Goal: Transaction & Acquisition: Purchase product/service

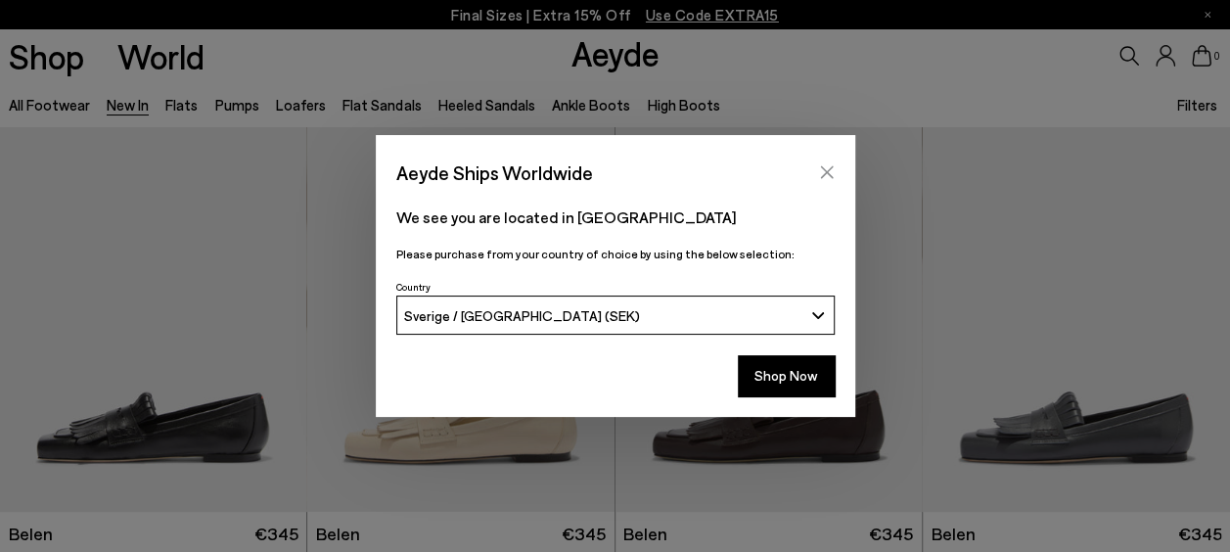
click at [828, 168] on icon "Close" at bounding box center [827, 172] width 16 height 16
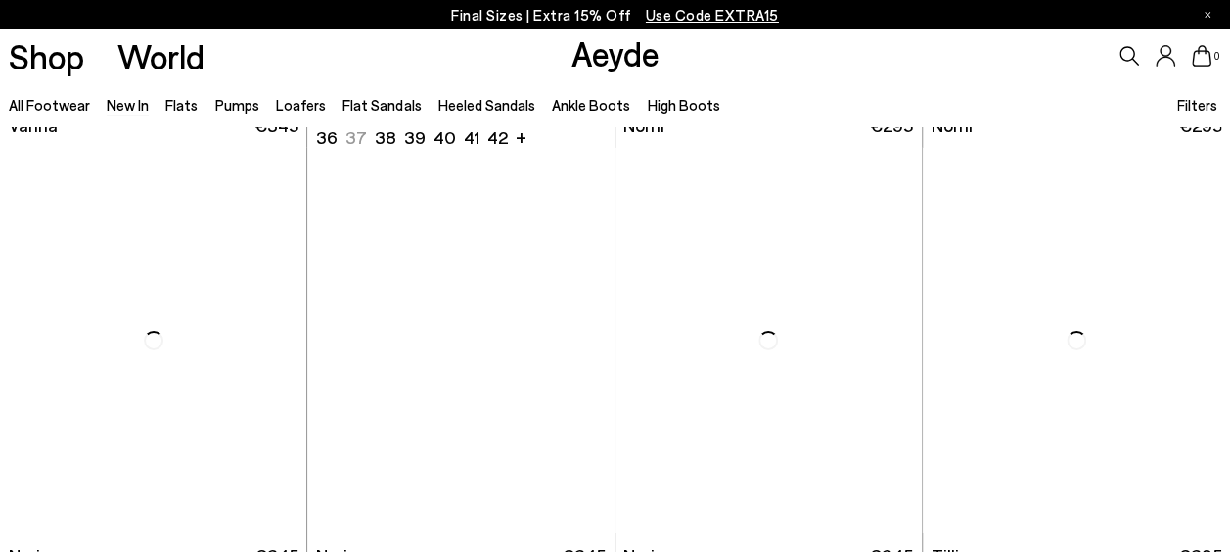
scroll to position [2644, 0]
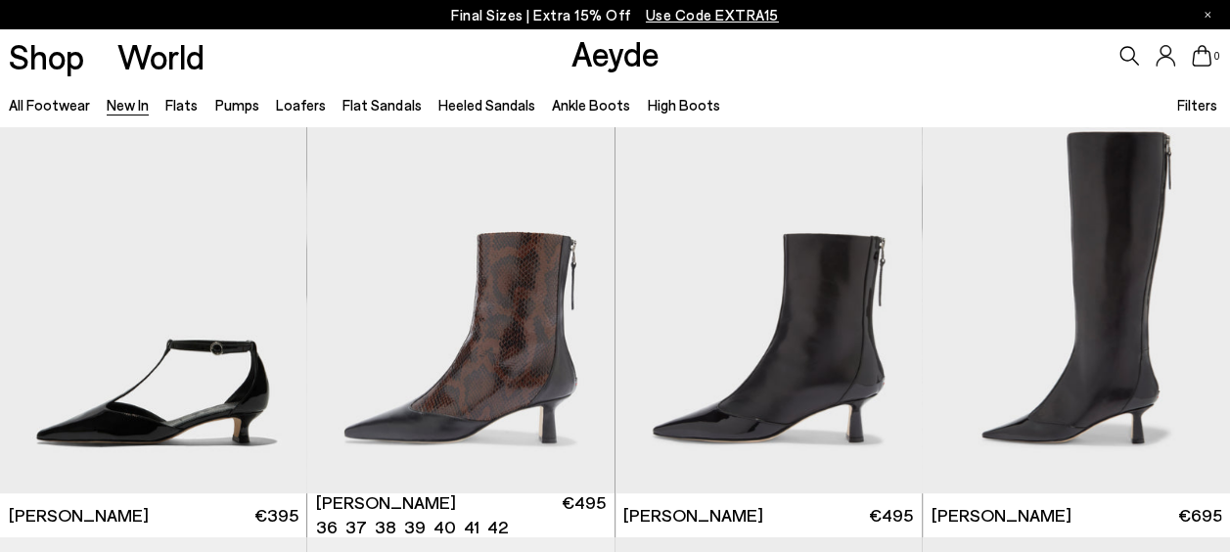
scroll to position [3890, 0]
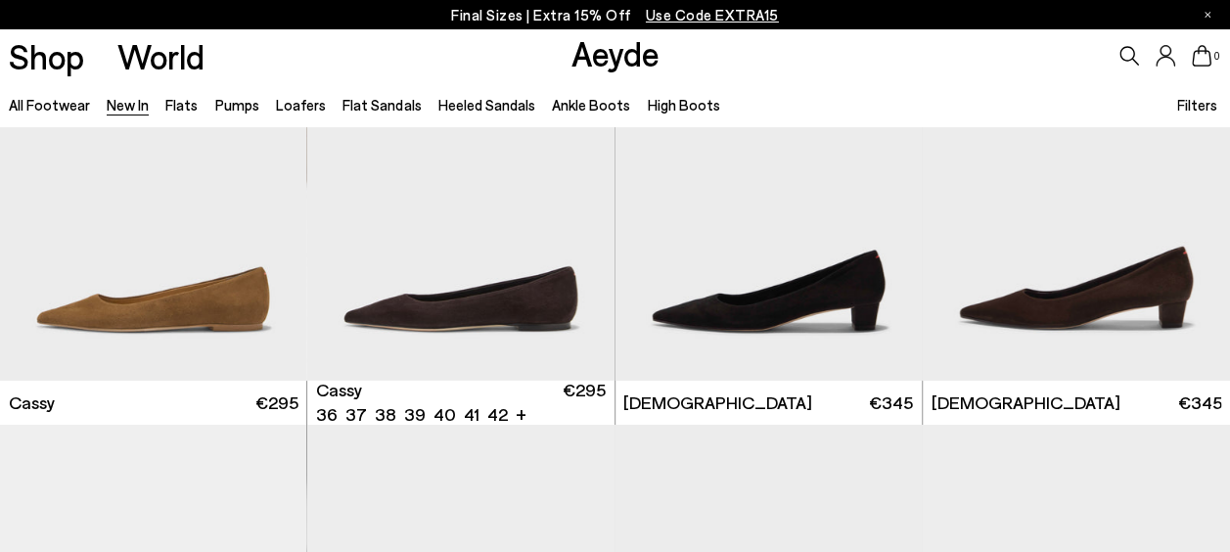
scroll to position [7007, 0]
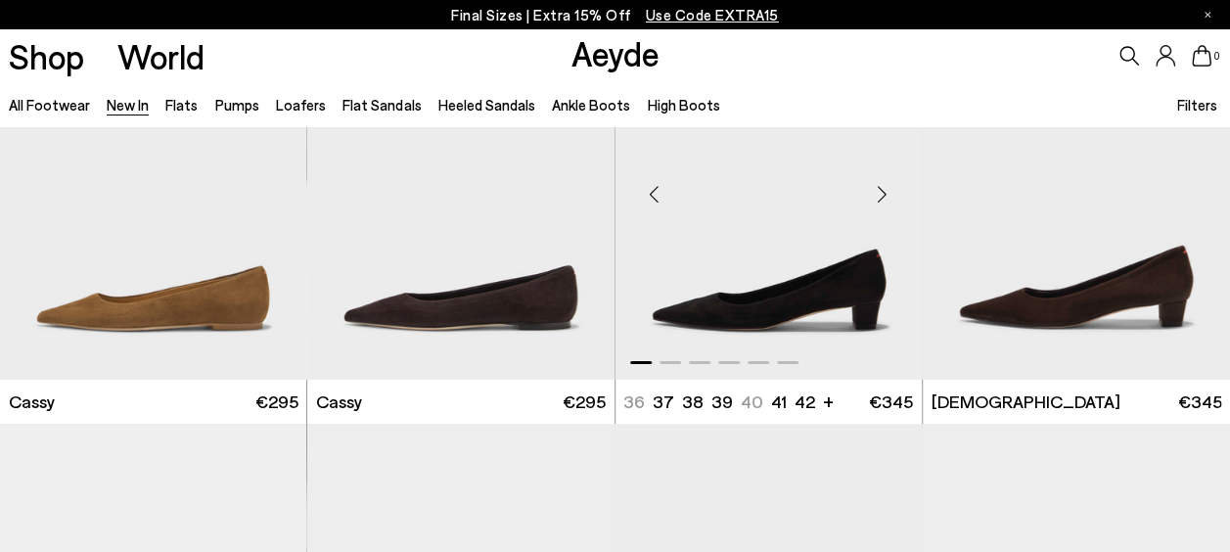
click at [738, 289] on img "1 / 6" at bounding box center [769, 187] width 307 height 386
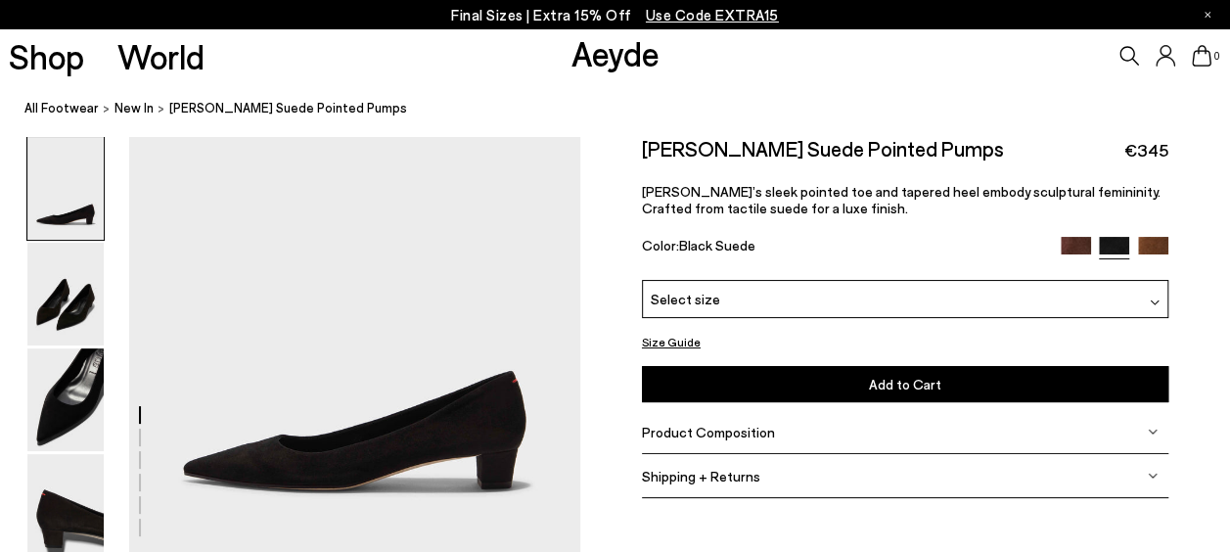
click at [601, 320] on div "Size Guide Shoes Belt Our shoes come in European sizing. The easiest way to mea…" at bounding box center [905, 325] width 650 height 379
click at [764, 288] on div "Select size" at bounding box center [905, 299] width 526 height 38
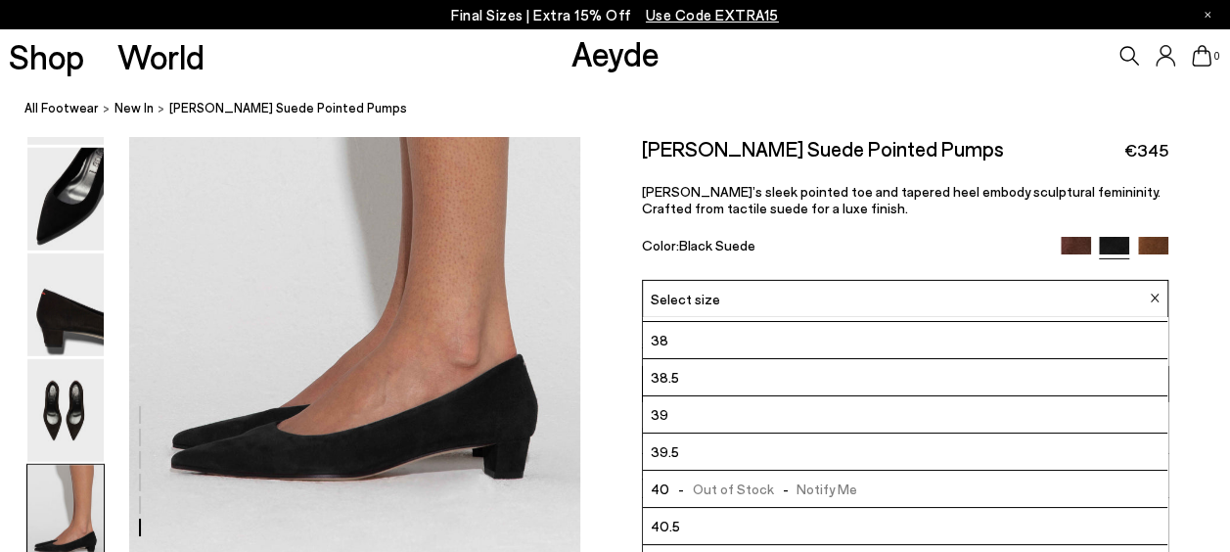
scroll to position [3006, 0]
